Goal: Book appointment/travel/reservation

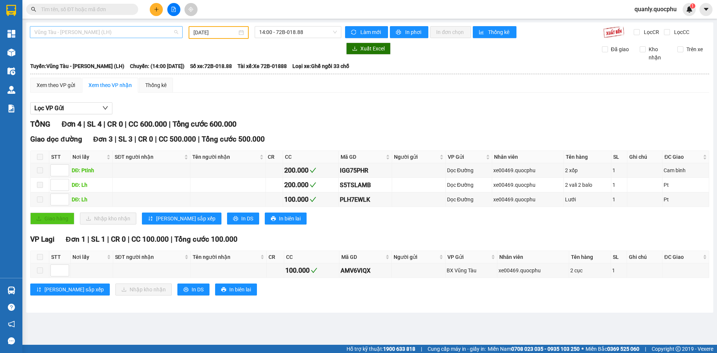
click at [151, 32] on span "Vũng Tàu - [PERSON_NAME] (LH)" at bounding box center [106, 32] width 144 height 11
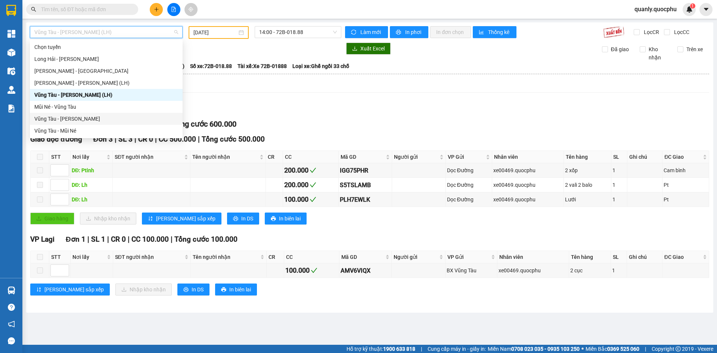
click at [83, 113] on div "Vũng Tàu - [PERSON_NAME]" at bounding box center [106, 119] width 153 height 12
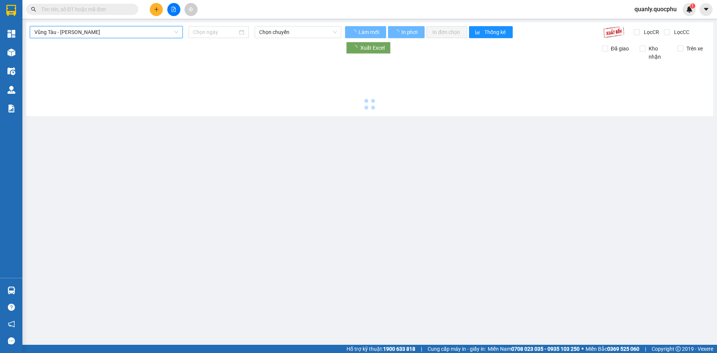
type input "[DATE]"
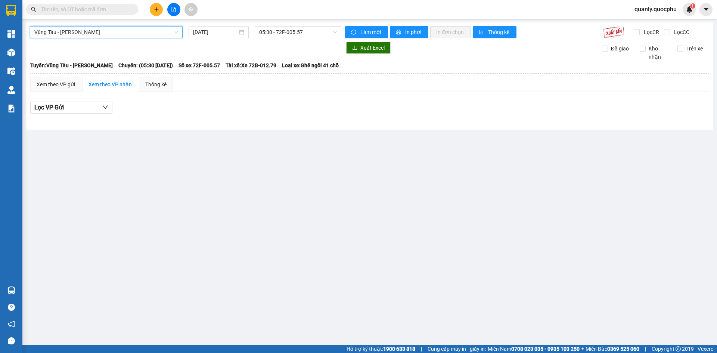
click at [135, 37] on span "Vũng Tàu - [PERSON_NAME]" at bounding box center [106, 32] width 144 height 11
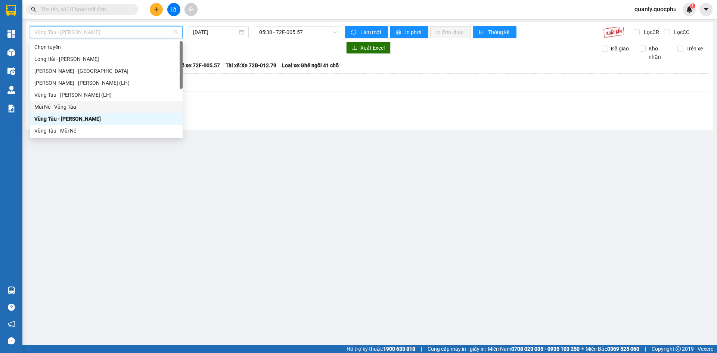
click at [71, 110] on div "Mũi Né - Vũng Tàu" at bounding box center [106, 107] width 144 height 8
type input "[DATE]"
